Goal: Task Accomplishment & Management: Use online tool/utility

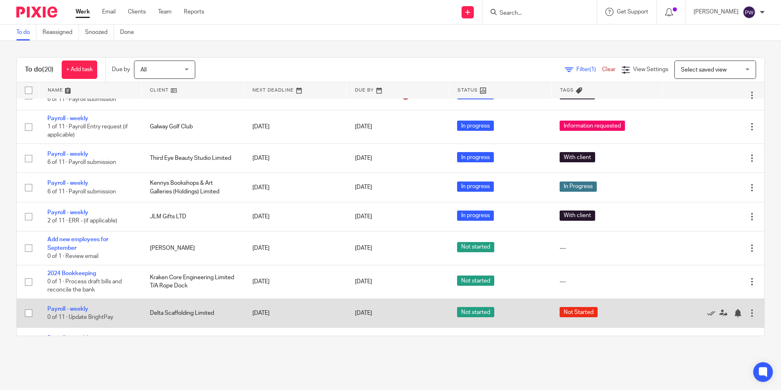
scroll to position [278, 0]
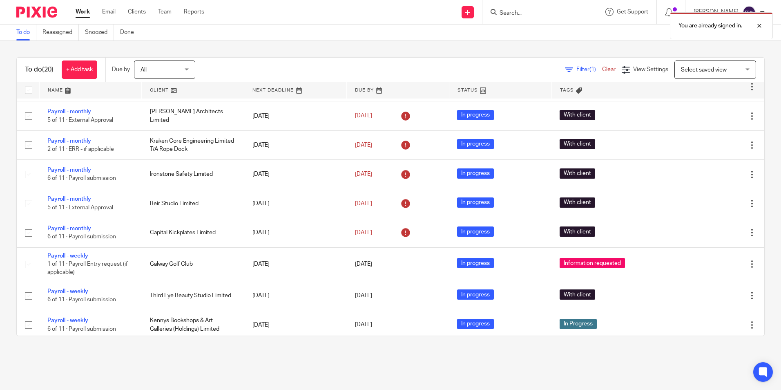
scroll to position [204, 0]
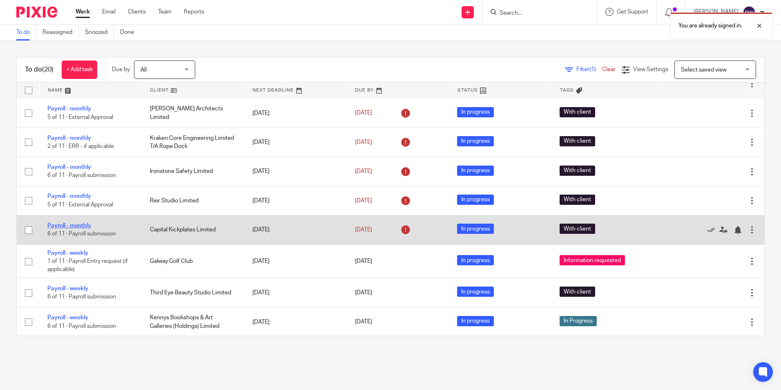
click at [67, 225] on link "Payroll - monthly" at bounding box center [69, 226] width 44 height 6
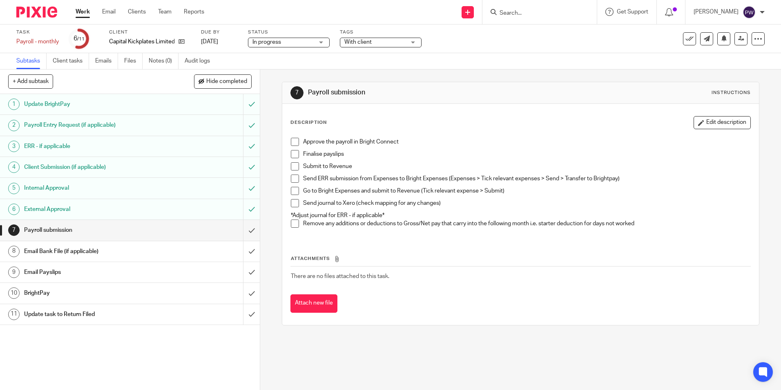
click at [292, 142] on span at bounding box center [295, 142] width 8 height 8
click at [293, 152] on span at bounding box center [295, 154] width 8 height 8
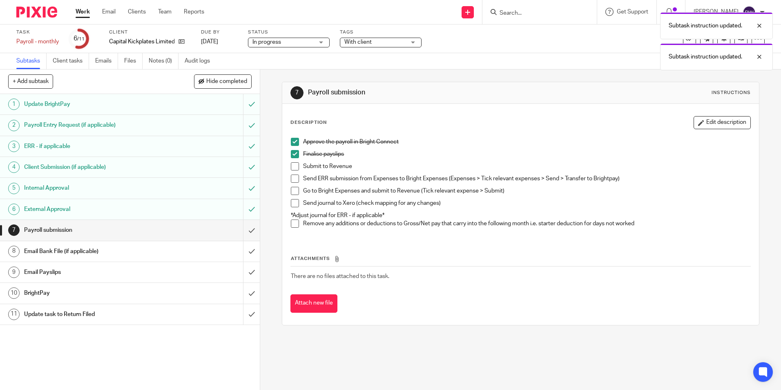
click at [294, 164] on span at bounding box center [295, 166] width 8 height 8
click at [294, 177] on span at bounding box center [295, 178] width 8 height 8
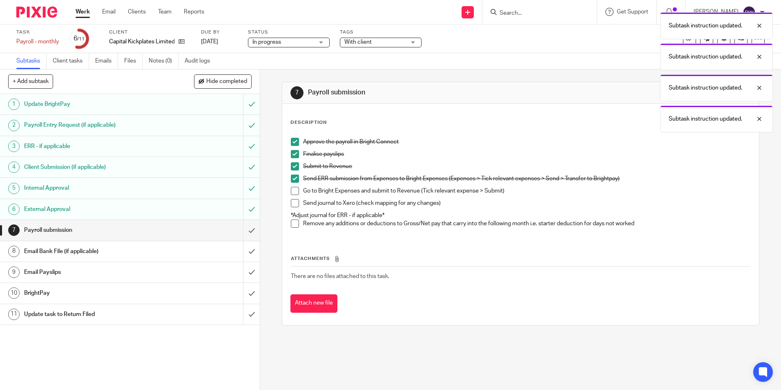
click at [291, 191] on span at bounding box center [295, 191] width 8 height 8
click at [292, 204] on span at bounding box center [295, 203] width 8 height 8
click at [291, 223] on span at bounding box center [295, 223] width 8 height 8
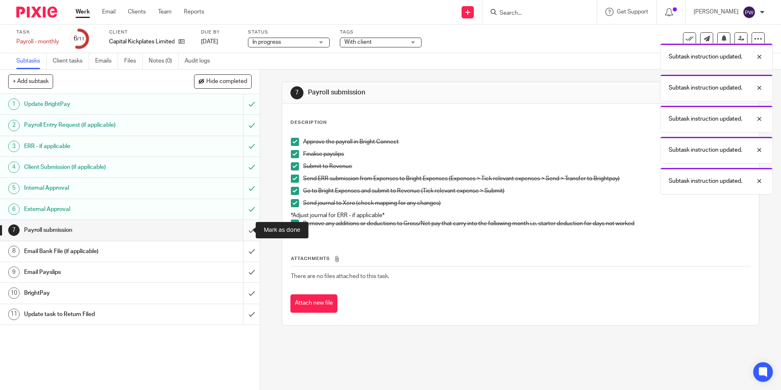
click at [245, 232] on input "submit" at bounding box center [130, 230] width 260 height 20
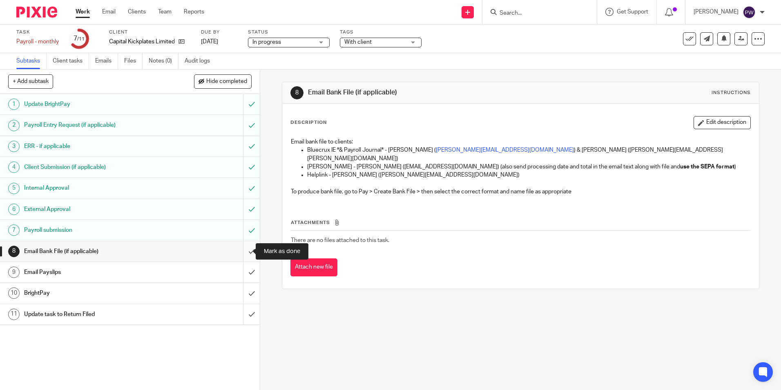
click at [243, 250] on input "submit" at bounding box center [130, 251] width 260 height 20
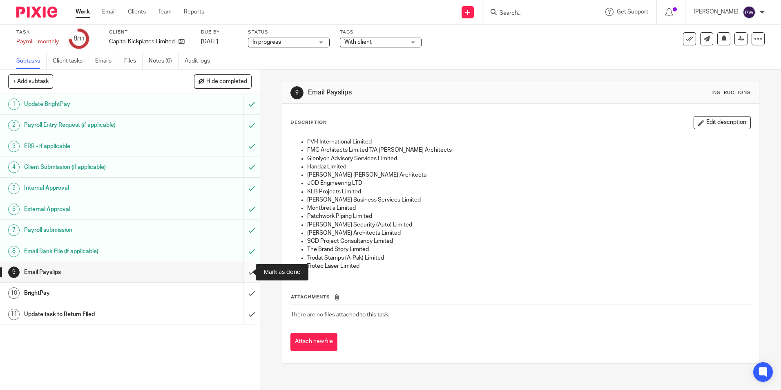
click at [241, 271] on input "submit" at bounding box center [130, 272] width 260 height 20
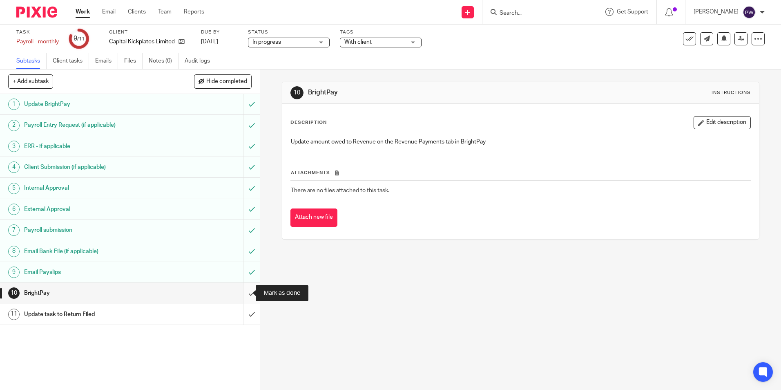
click at [244, 288] on input "submit" at bounding box center [130, 293] width 260 height 20
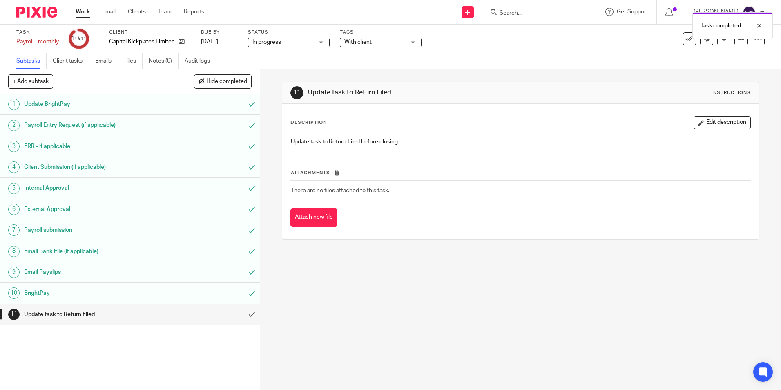
click at [290, 43] on span "In progress" at bounding box center [282, 42] width 61 height 9
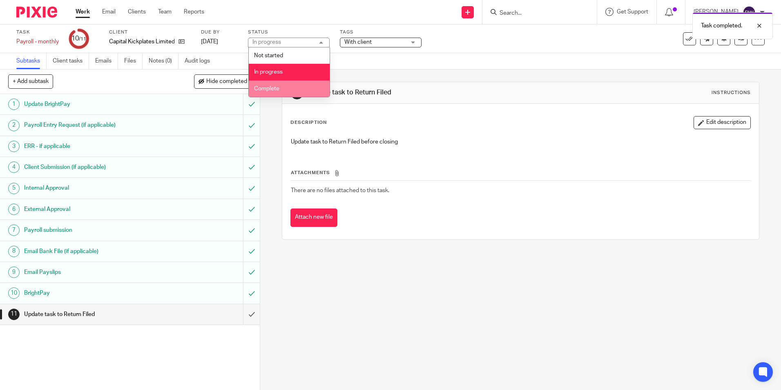
click at [280, 89] on li "Complete" at bounding box center [289, 88] width 81 height 17
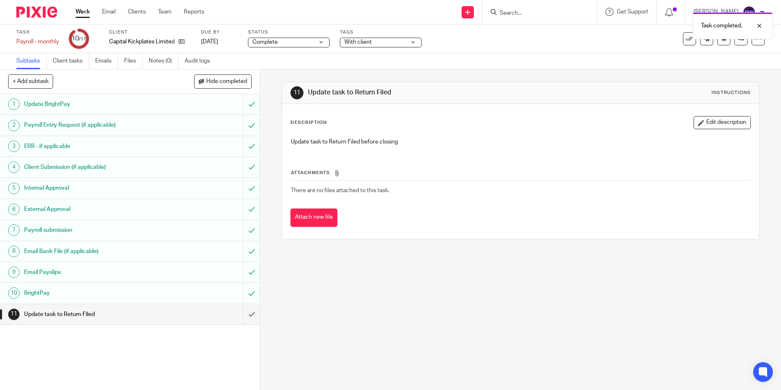
click at [359, 42] on span "With client" at bounding box center [357, 42] width 27 height 6
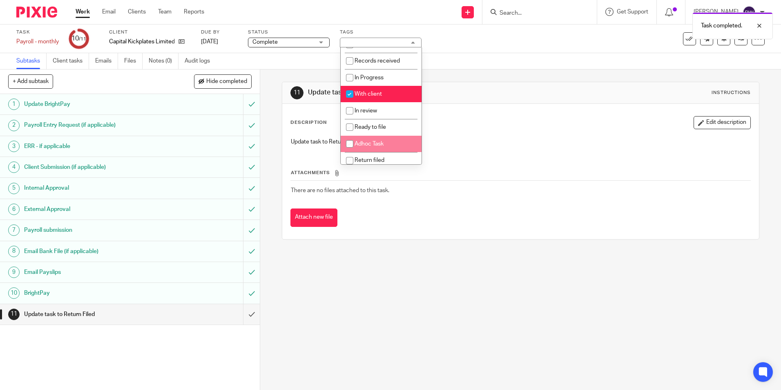
scroll to position [41, 0]
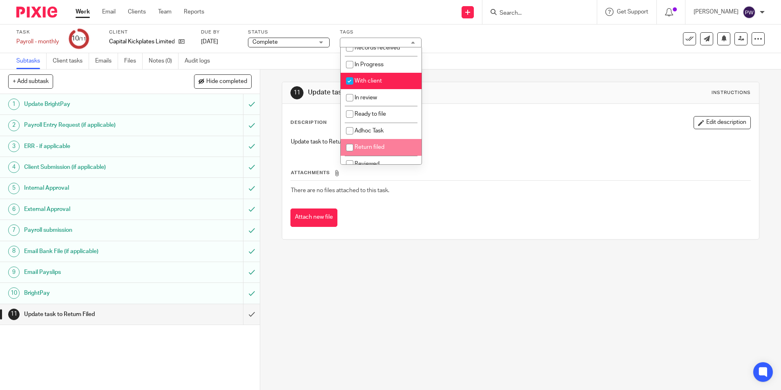
click at [344, 155] on input "checkbox" at bounding box center [350, 148] width 16 height 16
checkbox input "true"
click at [349, 87] on input "checkbox" at bounding box center [350, 81] width 16 height 16
checkbox input "false"
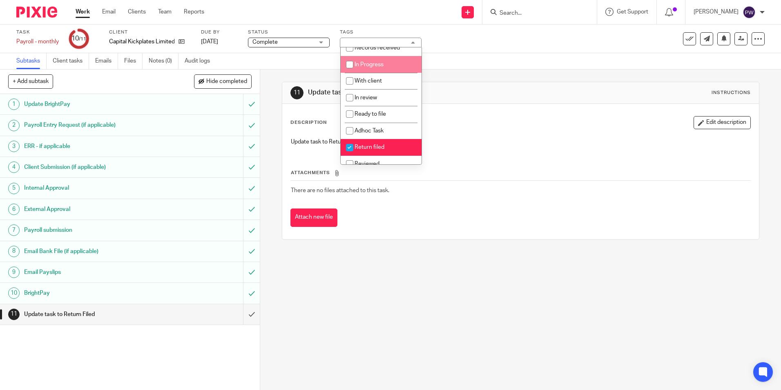
click at [452, 69] on div "Subtasks Client tasks Emails Files Notes (0) Audit logs" at bounding box center [390, 61] width 781 height 16
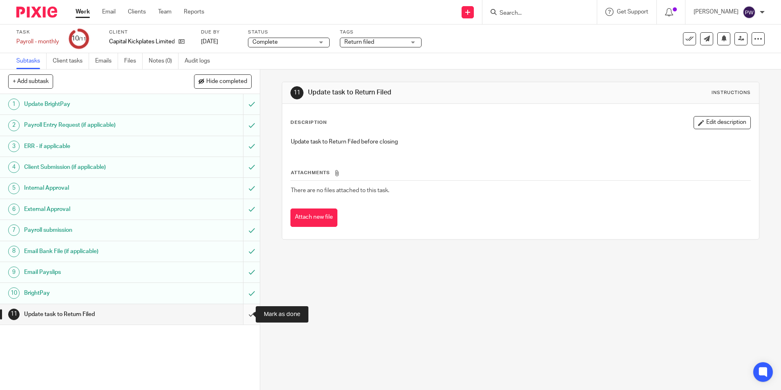
click at [245, 318] on input "submit" at bounding box center [130, 314] width 260 height 20
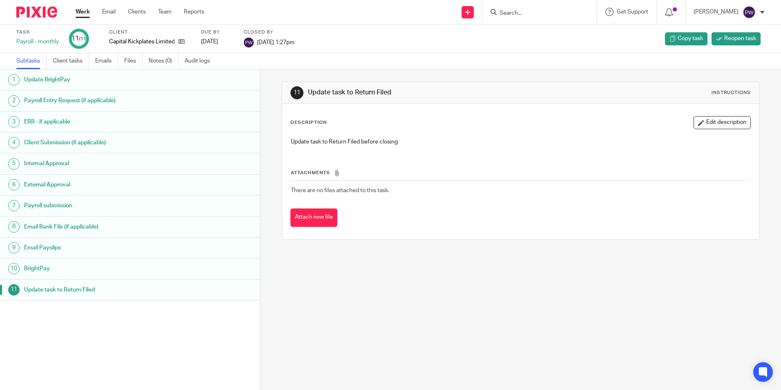
click at [78, 11] on link "Work" at bounding box center [83, 12] width 14 height 8
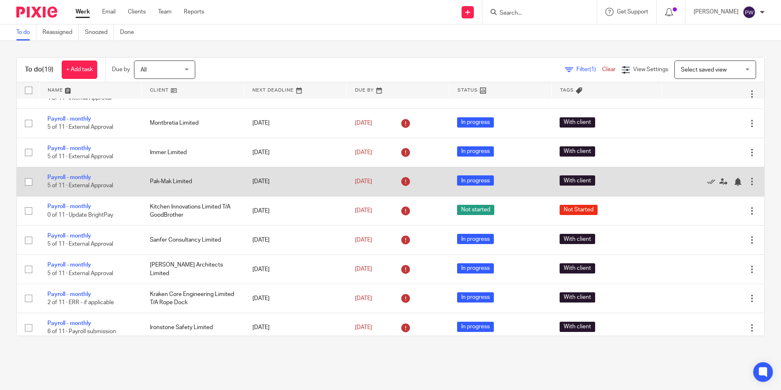
scroll to position [45, 0]
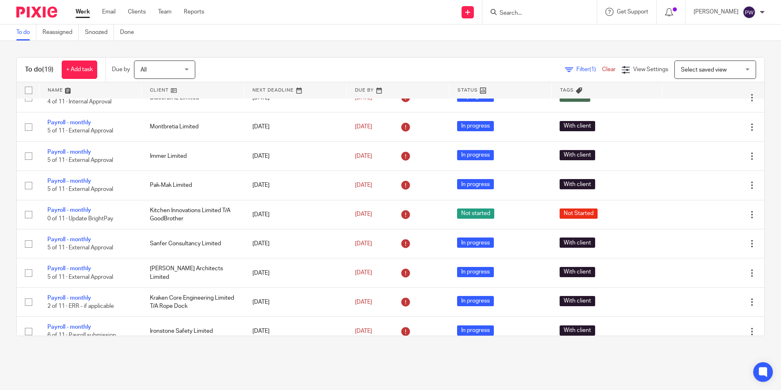
click at [82, 9] on link "Work" at bounding box center [83, 12] width 14 height 8
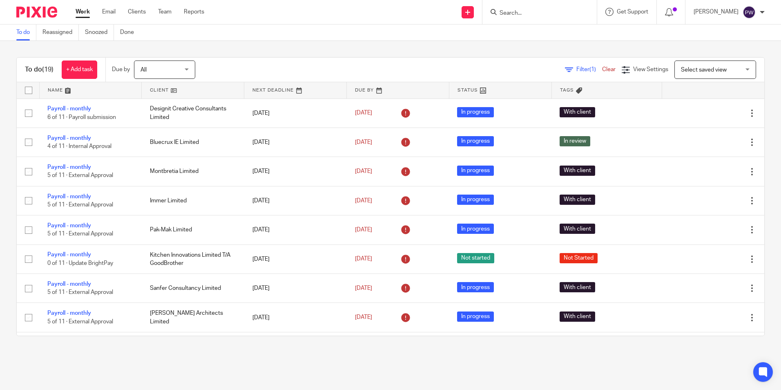
click at [154, 65] on span "All" at bounding box center [162, 69] width 43 height 17
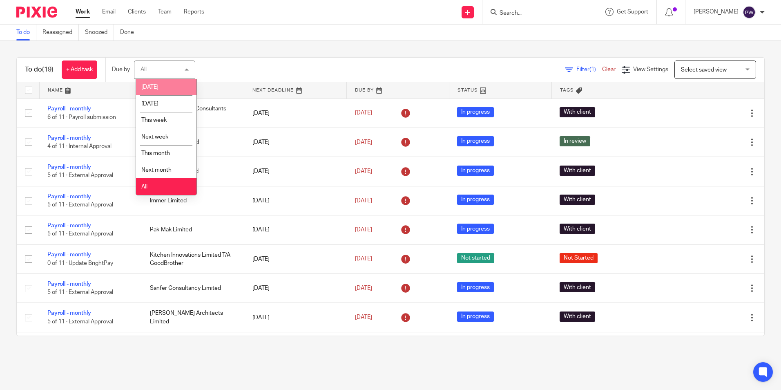
click at [153, 92] on li "[DATE]" at bounding box center [166, 87] width 60 height 17
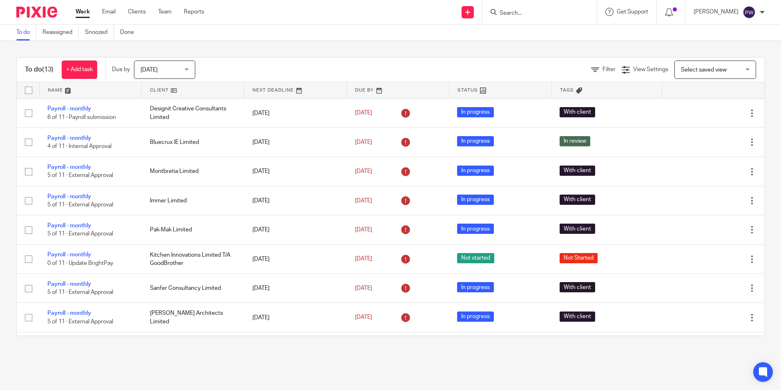
click at [158, 73] on span "[DATE]" at bounding box center [162, 69] width 43 height 17
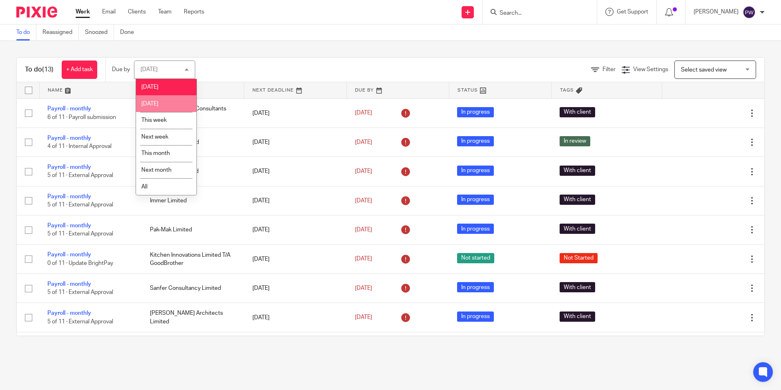
click at [164, 100] on li "[DATE]" at bounding box center [166, 103] width 60 height 17
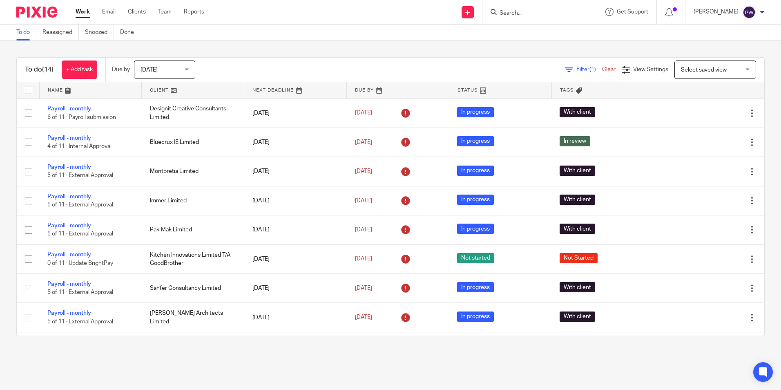
click at [165, 73] on span "[DATE]" at bounding box center [162, 69] width 43 height 17
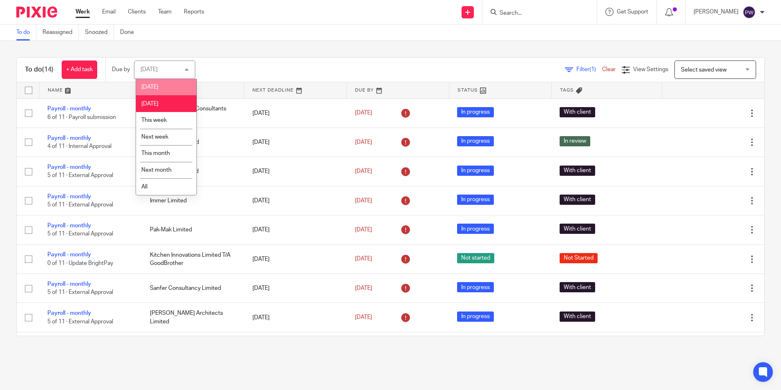
click at [161, 83] on li "[DATE]" at bounding box center [166, 87] width 60 height 17
